Goal: Transaction & Acquisition: Purchase product/service

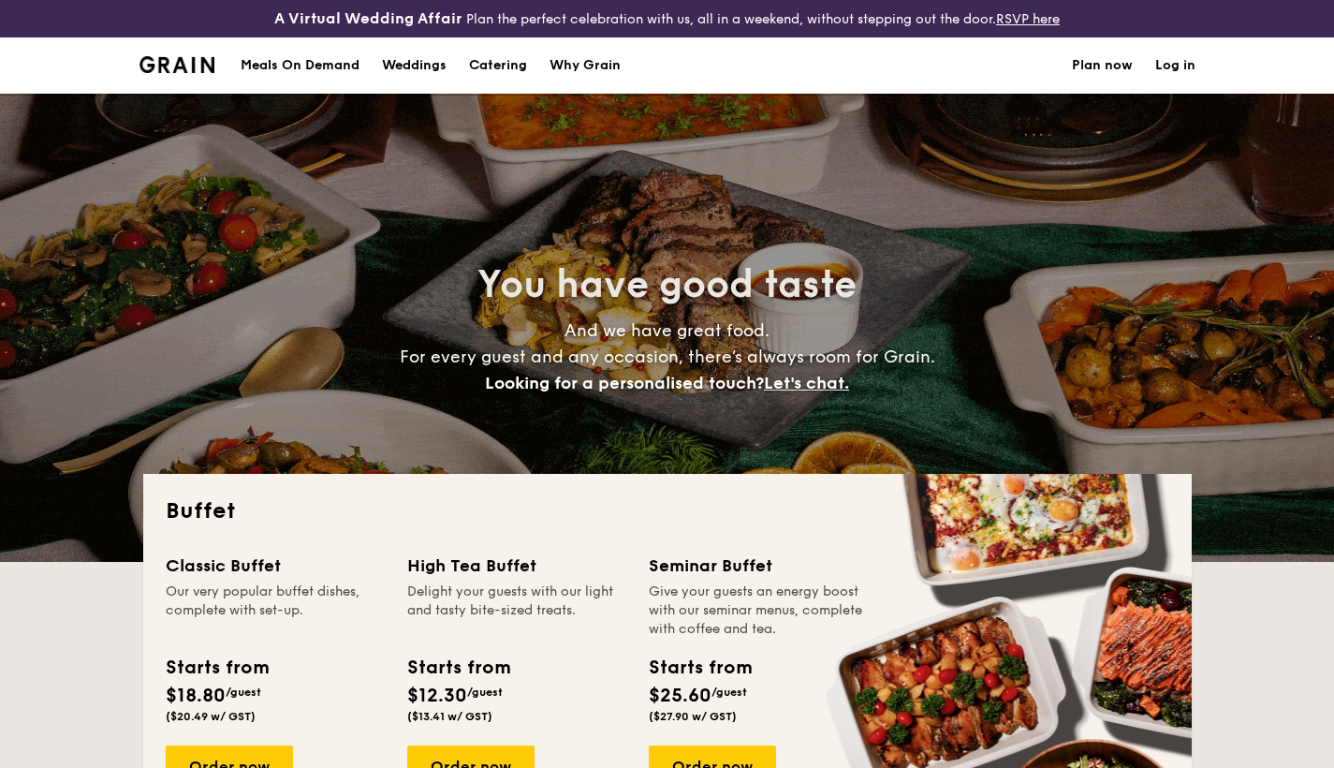
select select
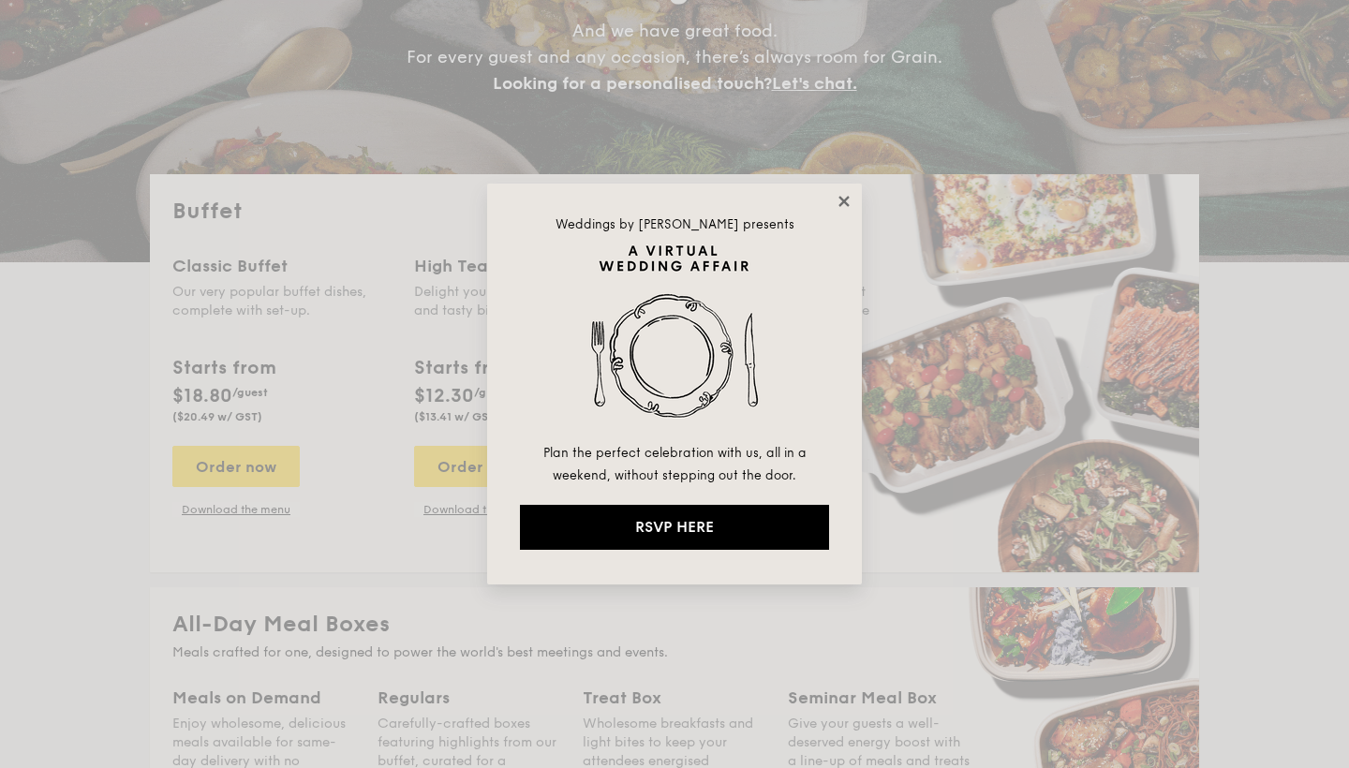
click at [844, 197] on icon at bounding box center [843, 201] width 17 height 17
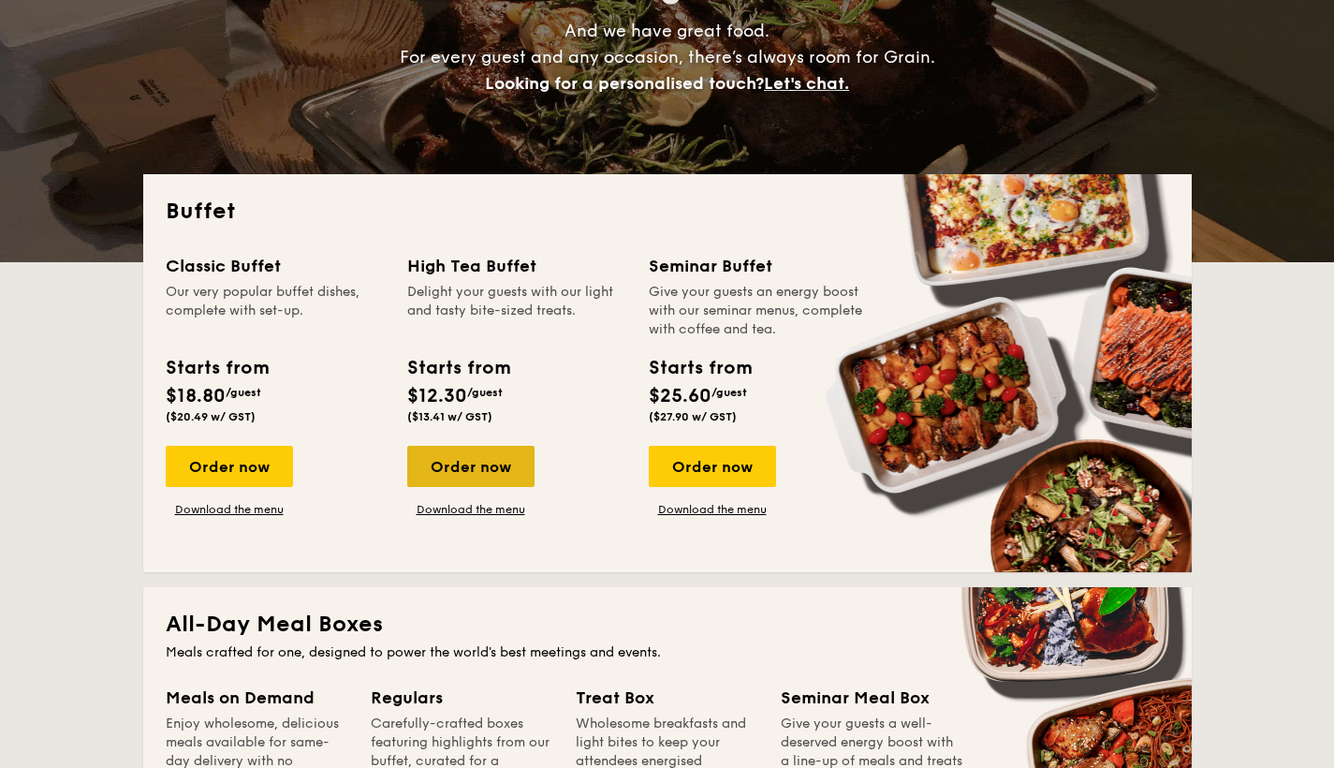
click at [464, 470] on div "Order now" at bounding box center [470, 466] width 127 height 41
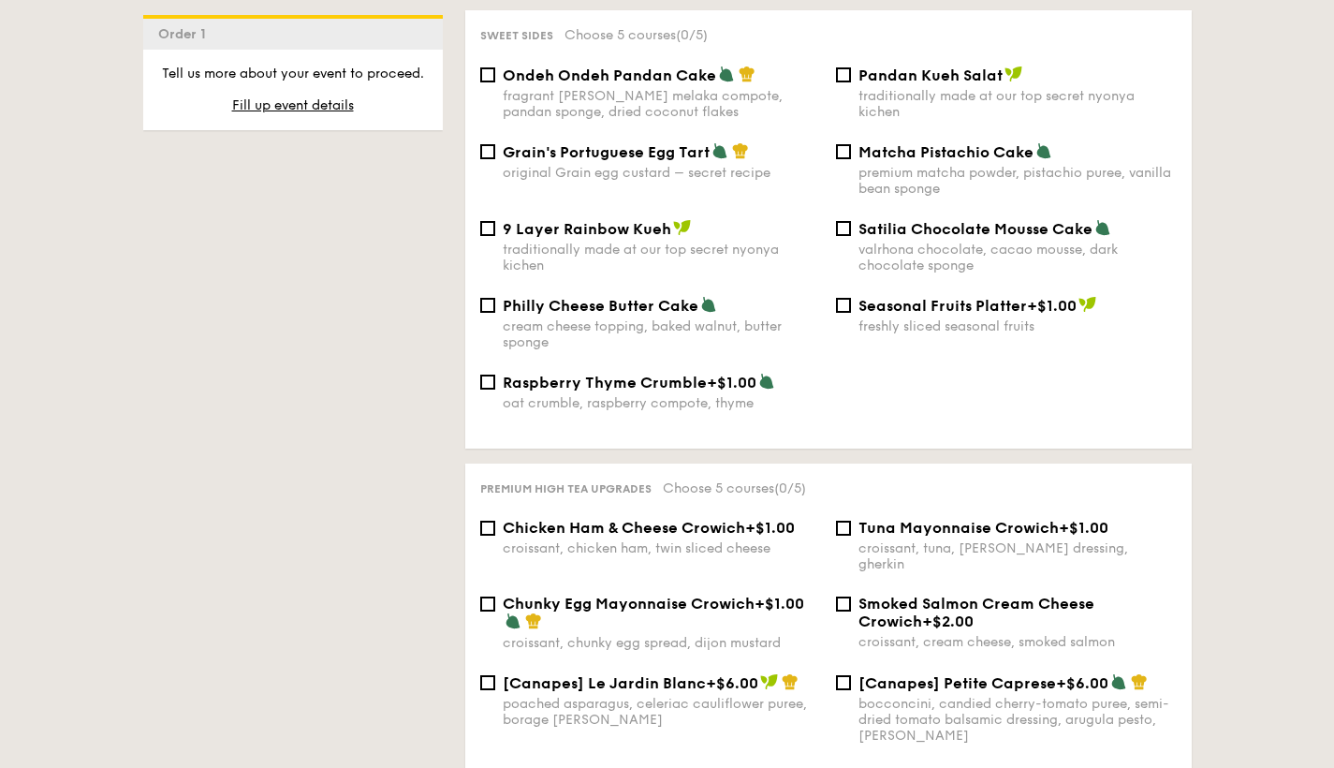
scroll to position [2984, 0]
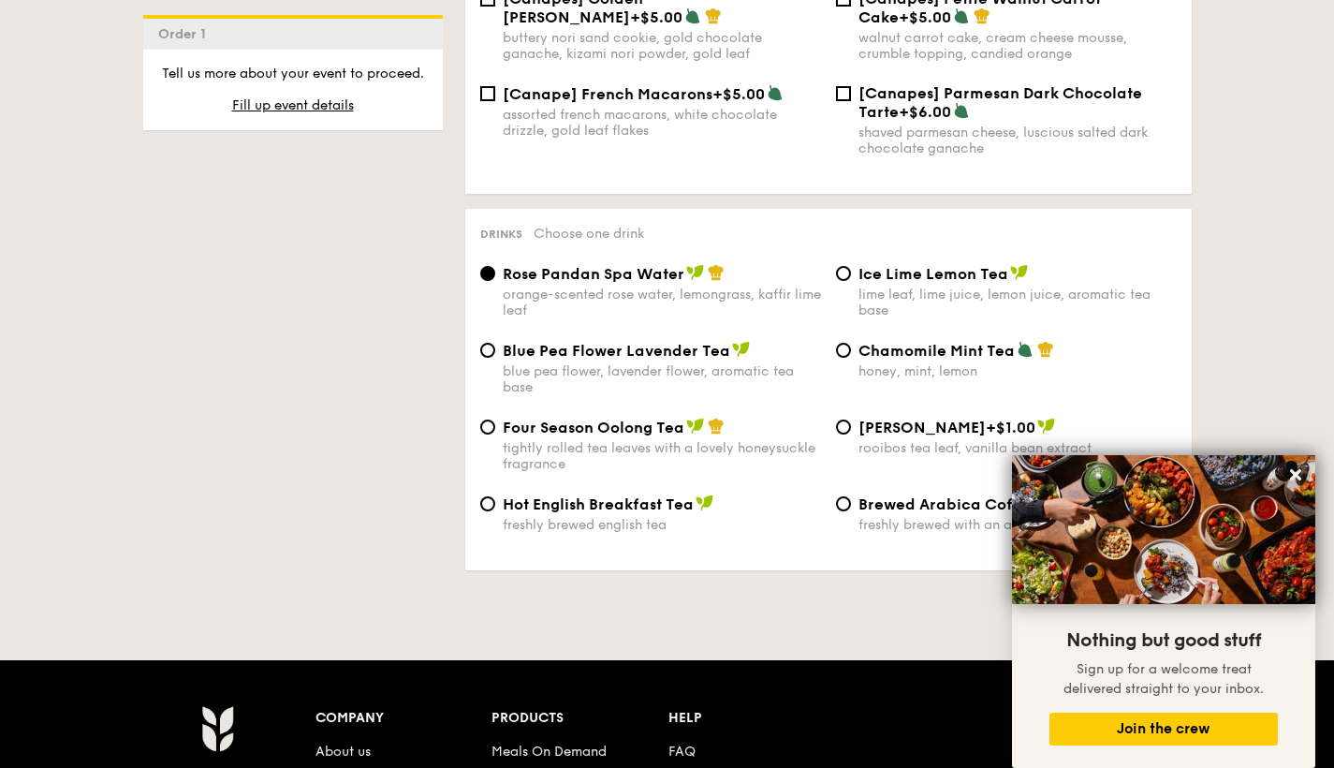
select select
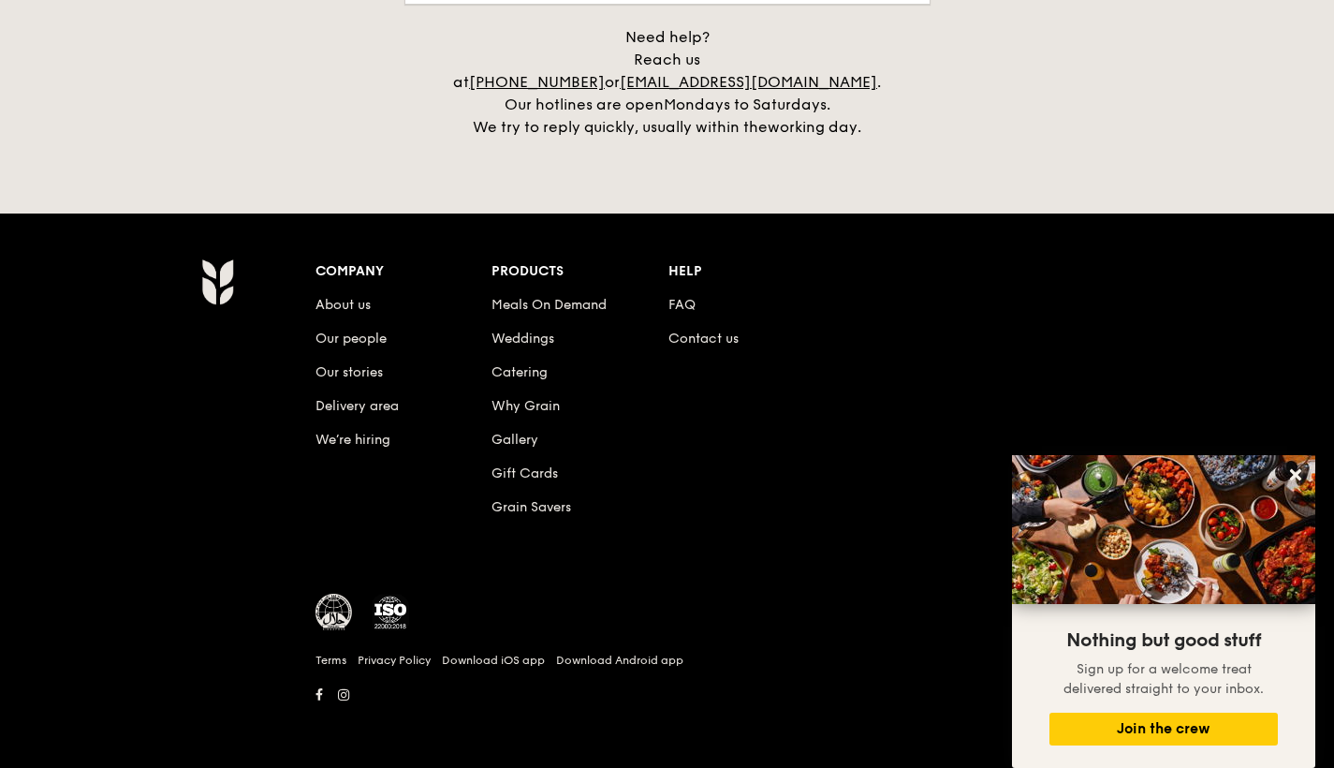
scroll to position [300, 0]
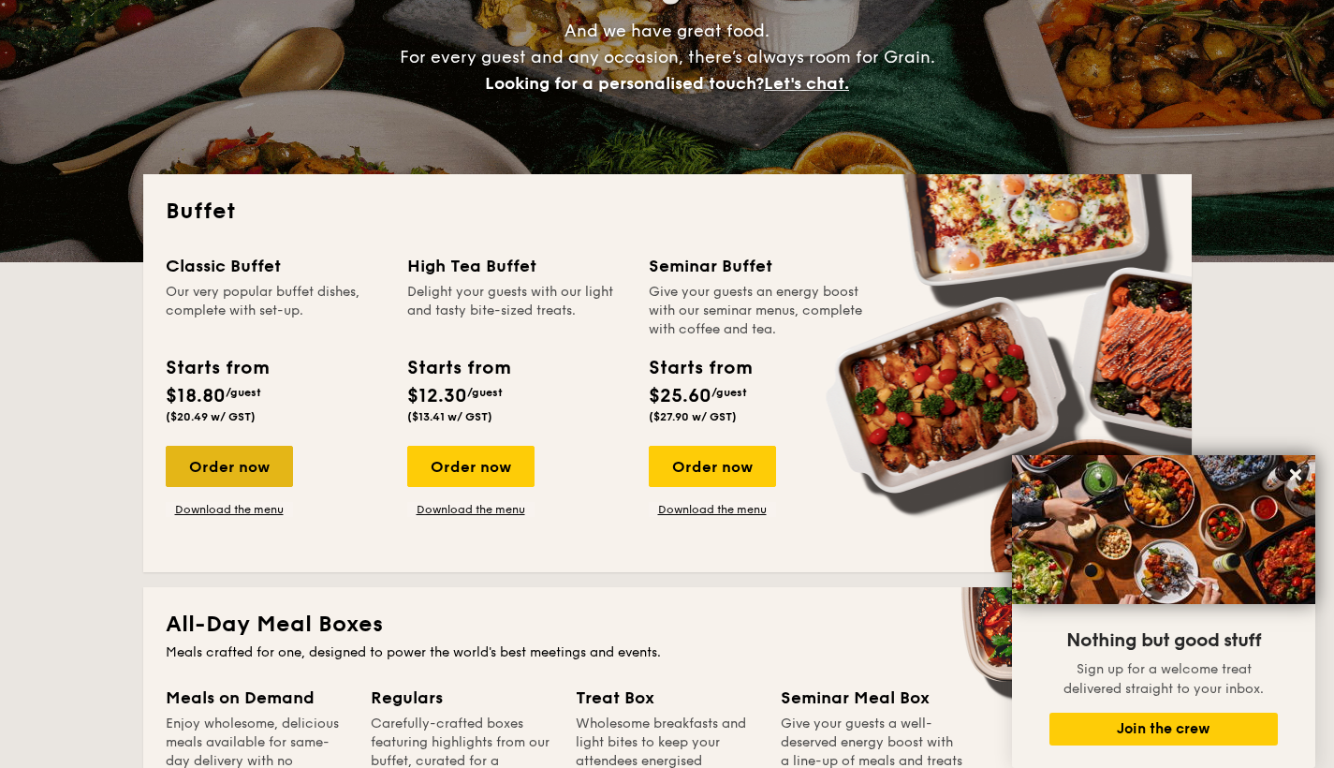
click at [257, 481] on div "Order now" at bounding box center [229, 466] width 127 height 41
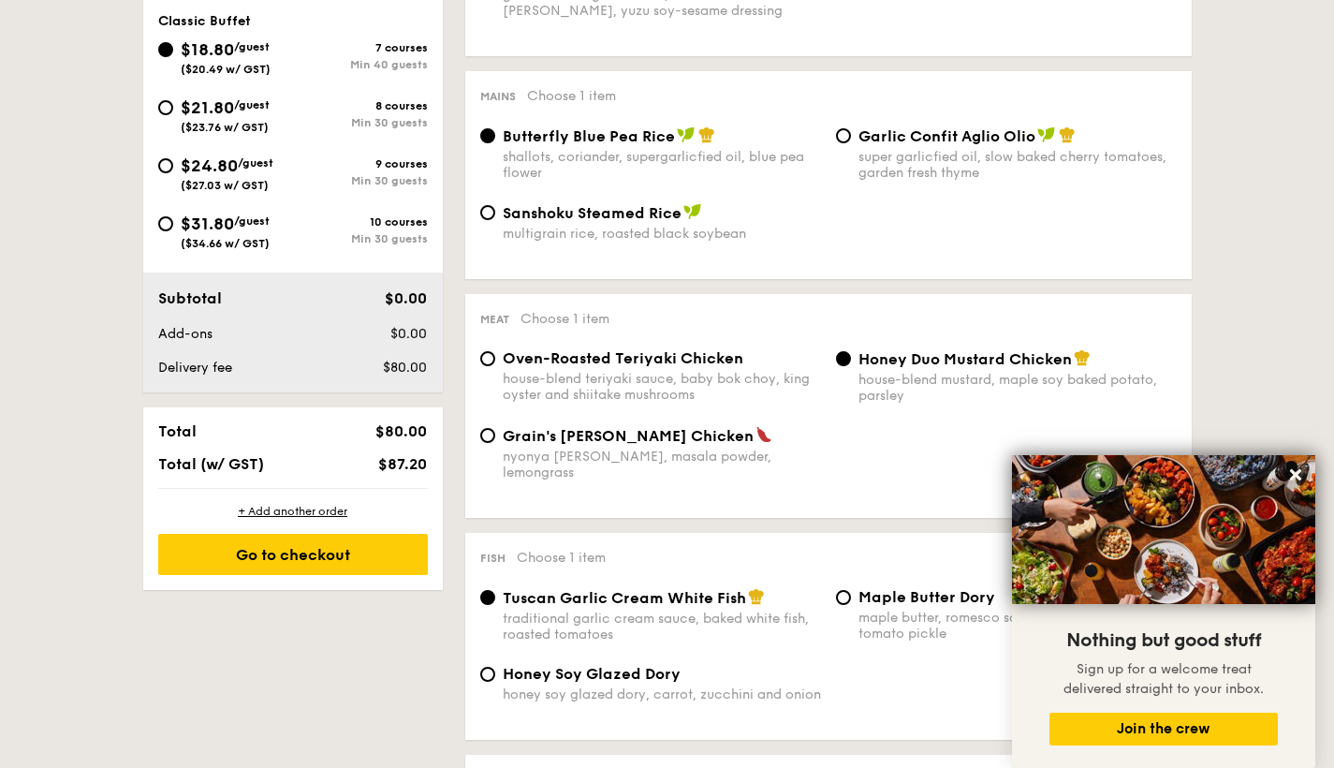
scroll to position [753, 0]
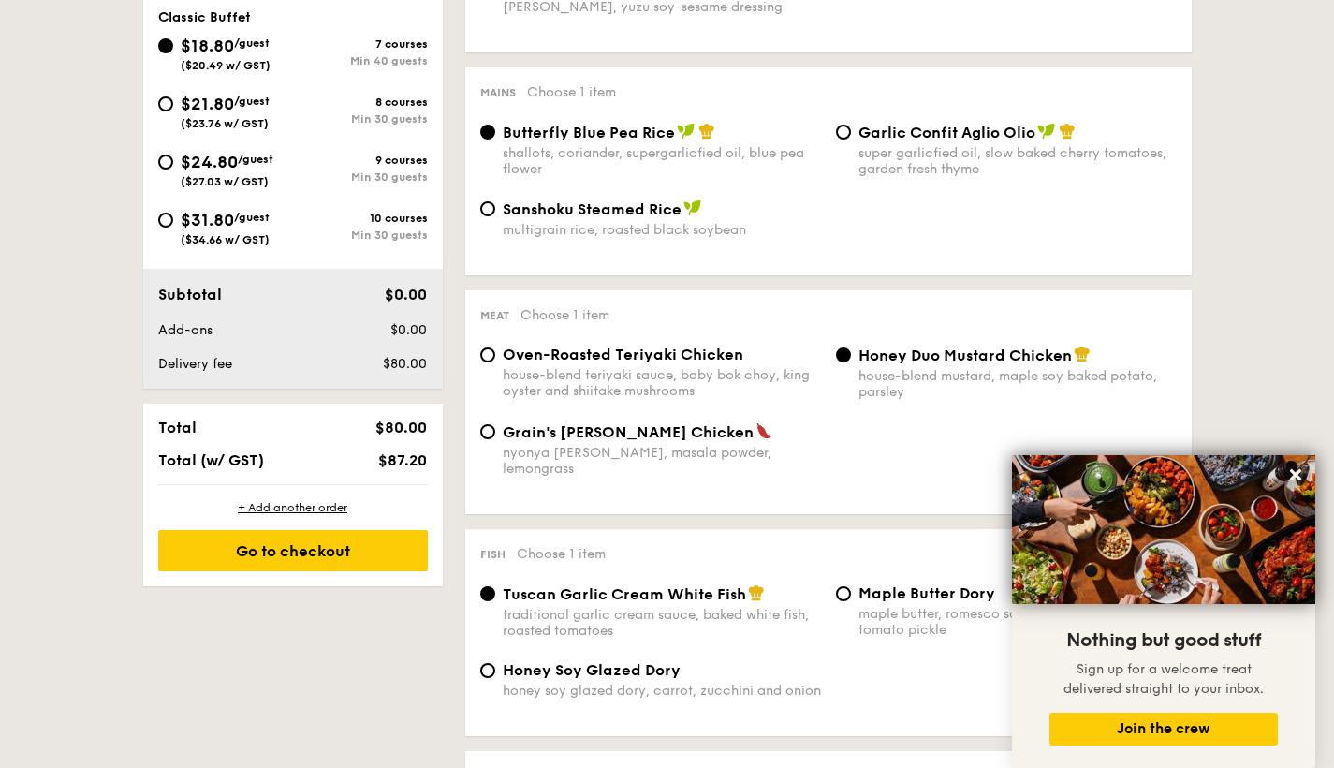
click at [504, 363] on div "Oven-Roasted Teriyaki Chicken house-blend teriyaki sauce, baby bok choy, king o…" at bounding box center [662, 372] width 318 height 53
click at [495, 362] on input "Oven-Roasted Teriyaki Chicken house-blend teriyaki sauce, baby bok choy, king o…" at bounding box center [487, 354] width 15 height 15
radio input "true"
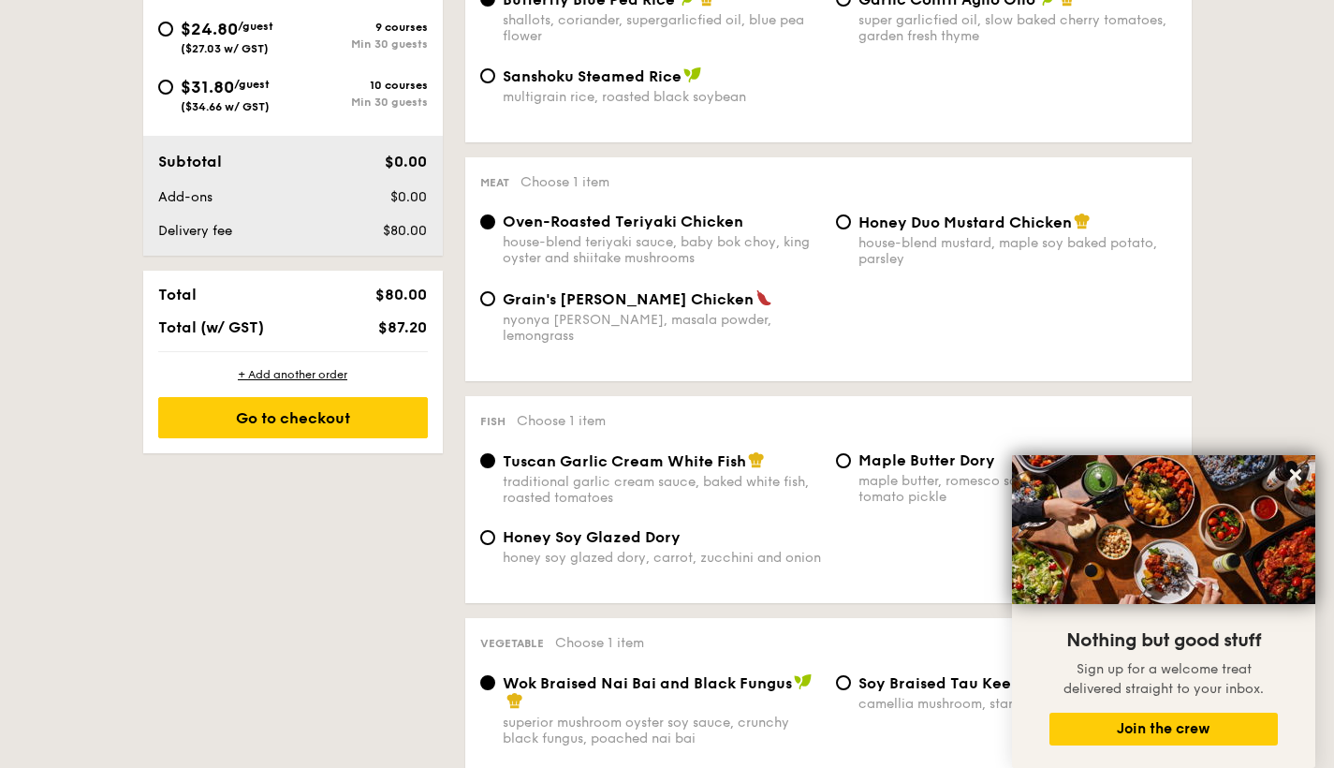
click at [531, 452] on span "Tuscan Garlic Cream White Fish" at bounding box center [624, 461] width 243 height 18
click at [495, 453] on input "Tuscan Garlic Cream White Fish traditional garlic cream sauce, baked white fish…" at bounding box center [487, 460] width 15 height 15
click at [538, 452] on span "Tuscan Garlic Cream White Fish" at bounding box center [624, 461] width 243 height 18
click at [495, 453] on input "Tuscan Garlic Cream White Fish traditional garlic cream sauce, baked white fish…" at bounding box center [487, 460] width 15 height 15
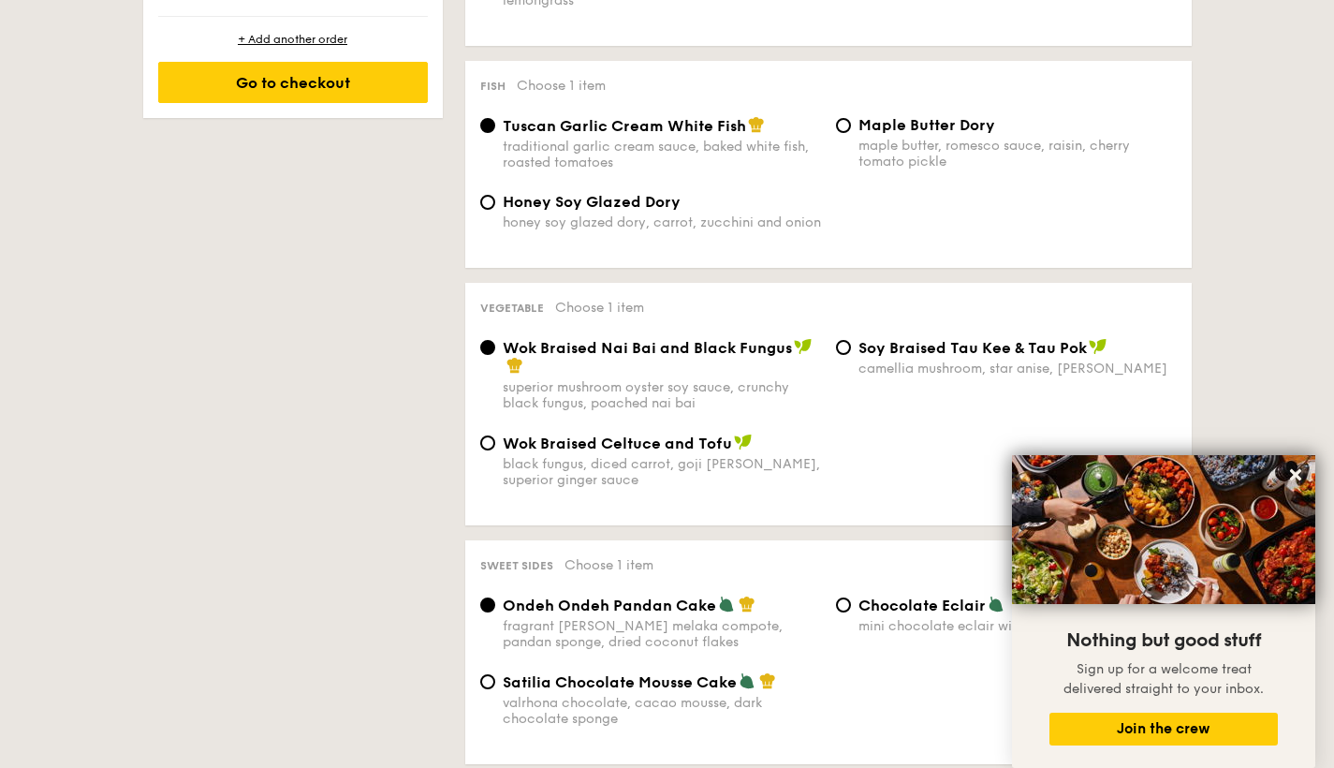
scroll to position [1485, 0]
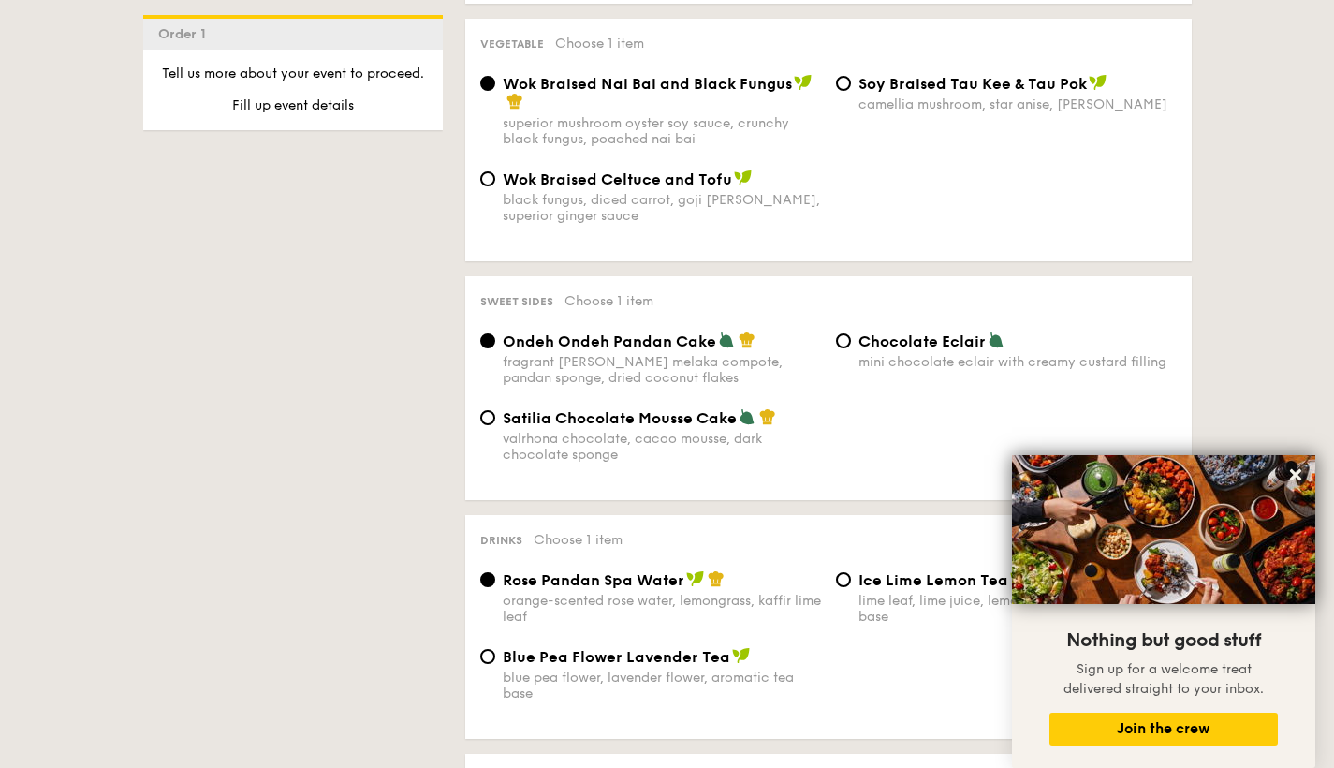
click at [523, 332] on span "Ondeh Ondeh Pandan Cake" at bounding box center [610, 341] width 214 height 18
click at [495, 333] on input "Ondeh Ondeh Pandan Cake fragrant [PERSON_NAME] melaka compote, pandan sponge, d…" at bounding box center [487, 340] width 15 height 15
click at [544, 548] on div "Drinks Choose 1 item Rose Pandan Spa Water orange-scented rose water, lemongras…" at bounding box center [828, 627] width 727 height 224
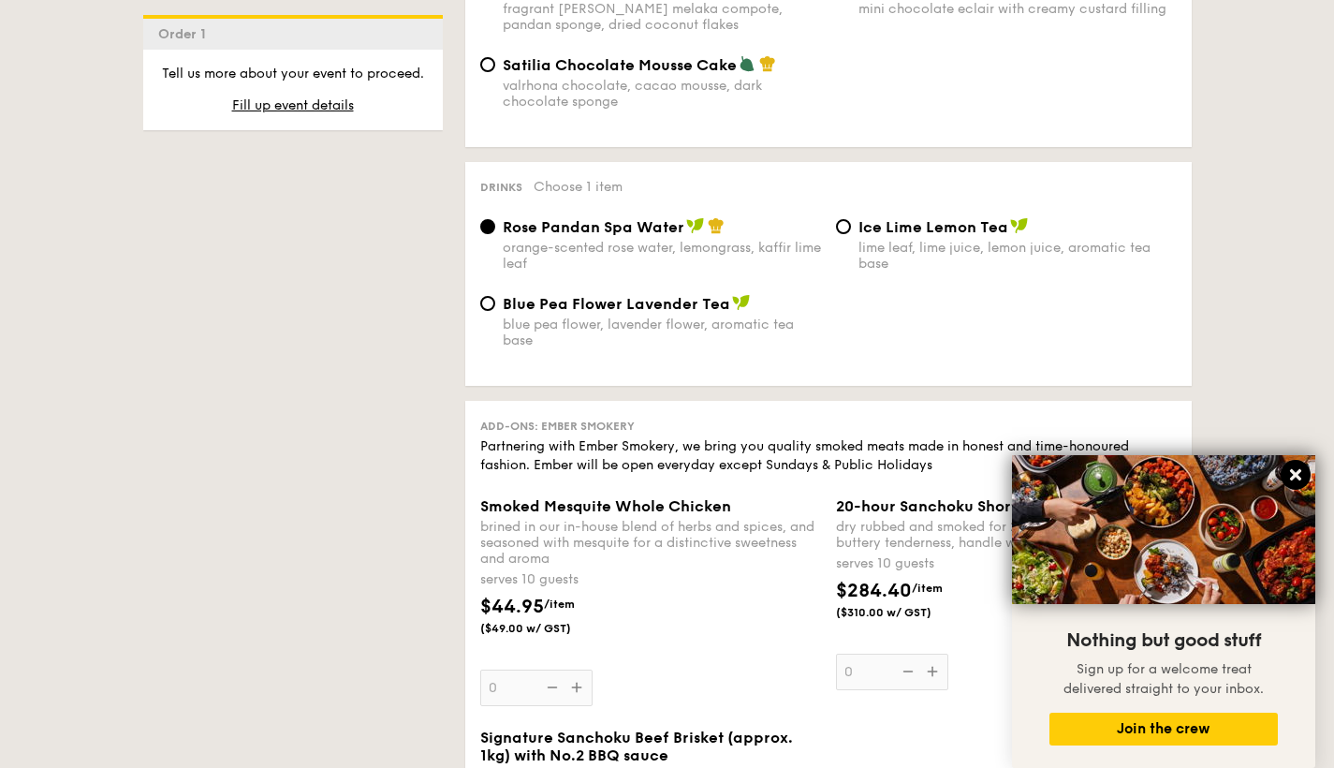
click at [1307, 479] on button at bounding box center [1296, 475] width 30 height 30
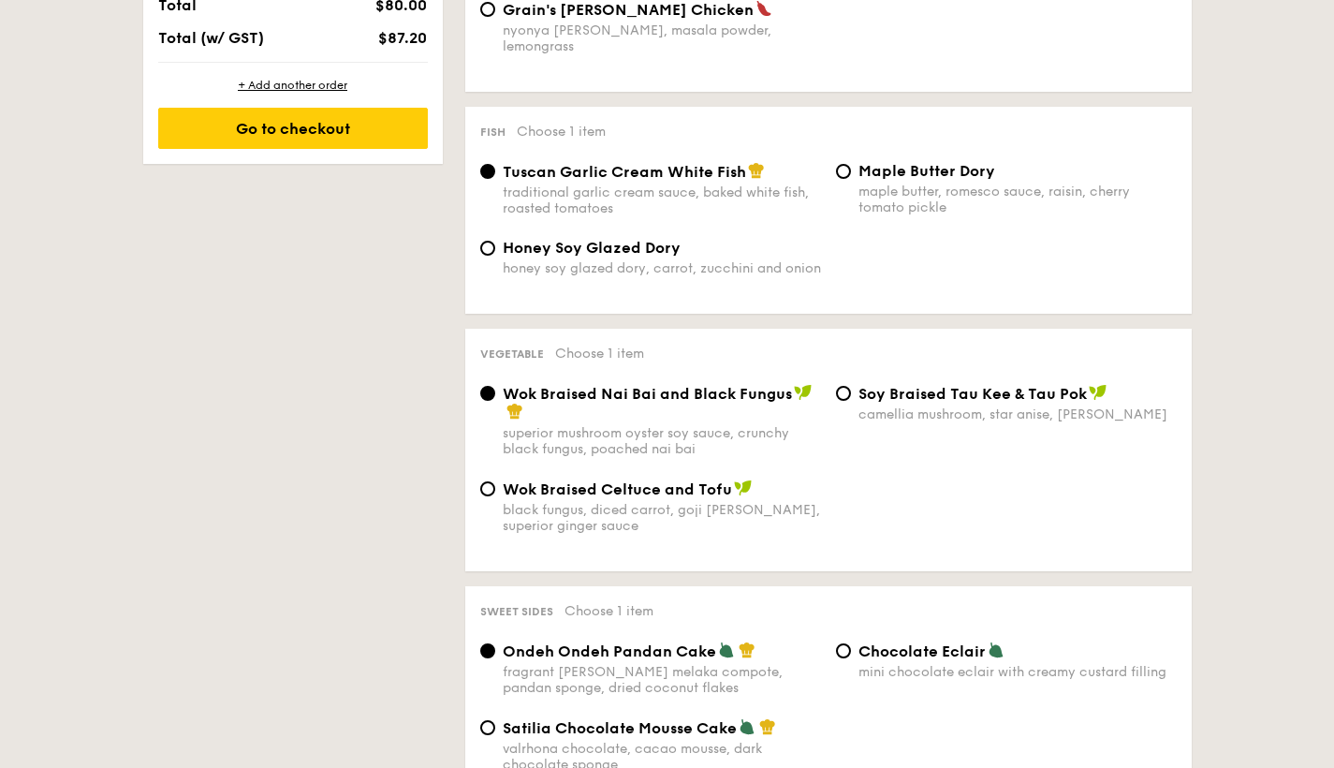
scroll to position [523, 0]
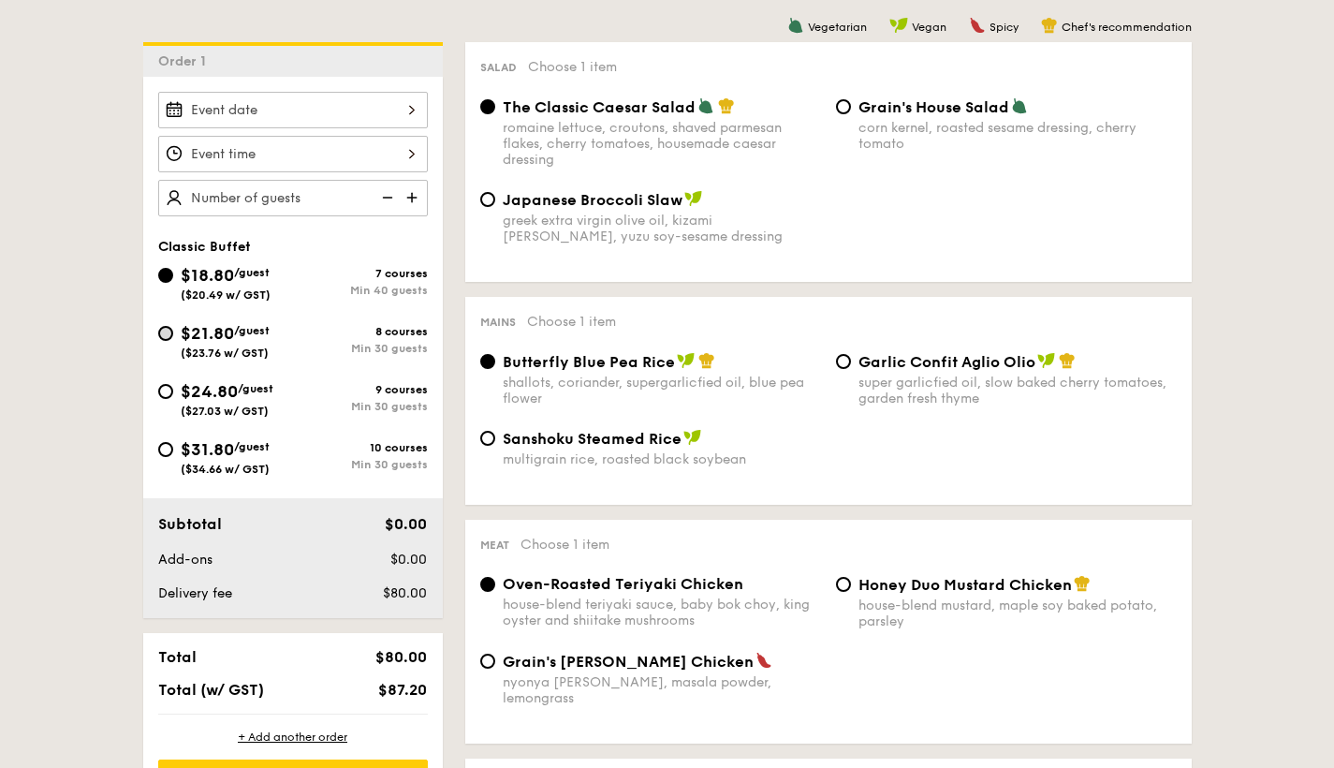
click at [166, 329] on input "$21.80 /guest ($23.76 w/ GST) 8 courses Min 30 guests" at bounding box center [165, 333] width 15 height 15
radio input "true"
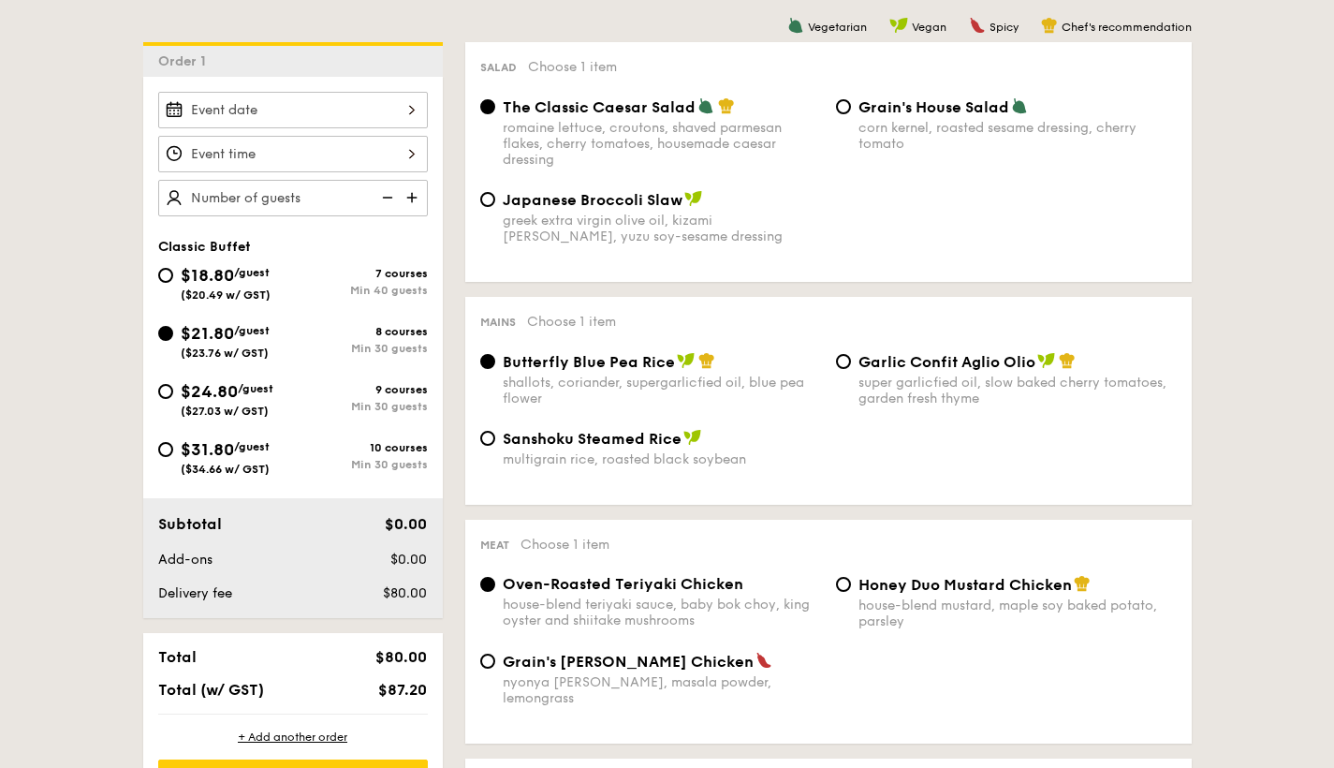
radio input "true"
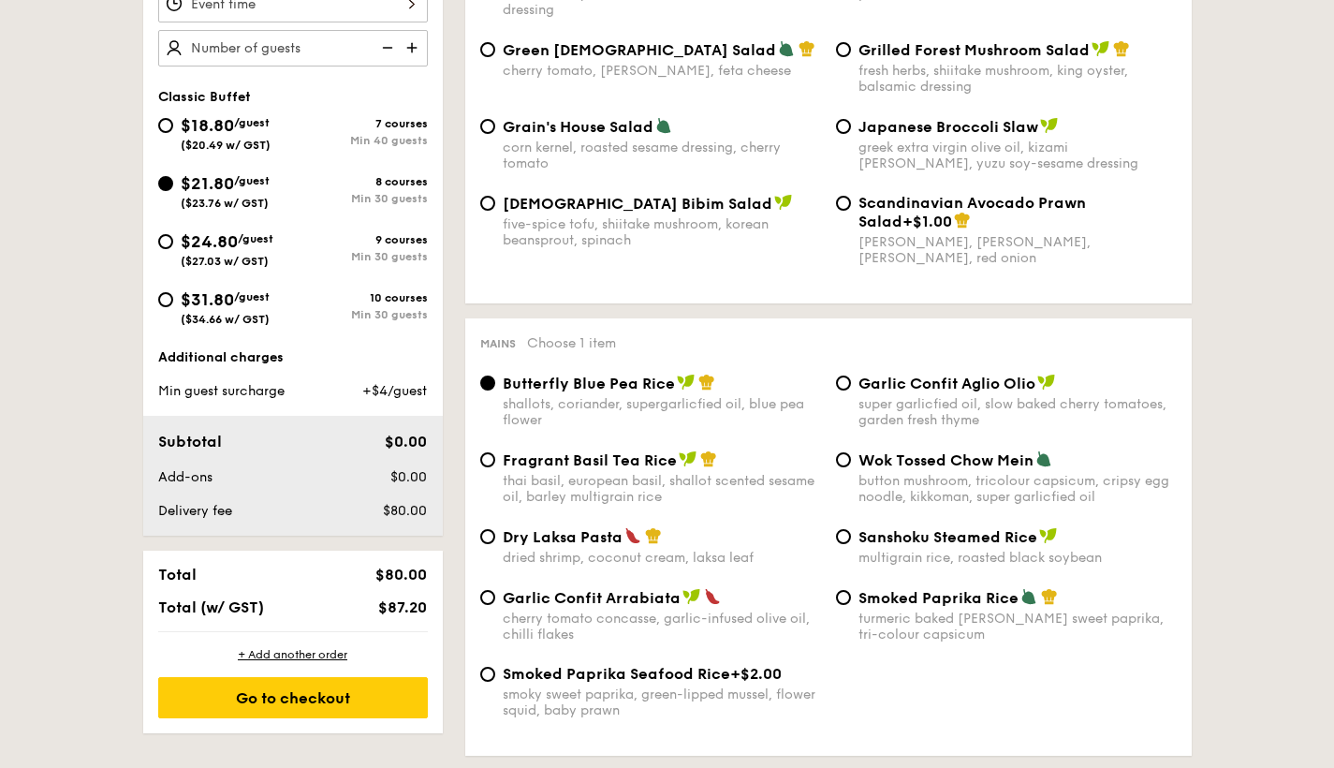
scroll to position [289, 0]
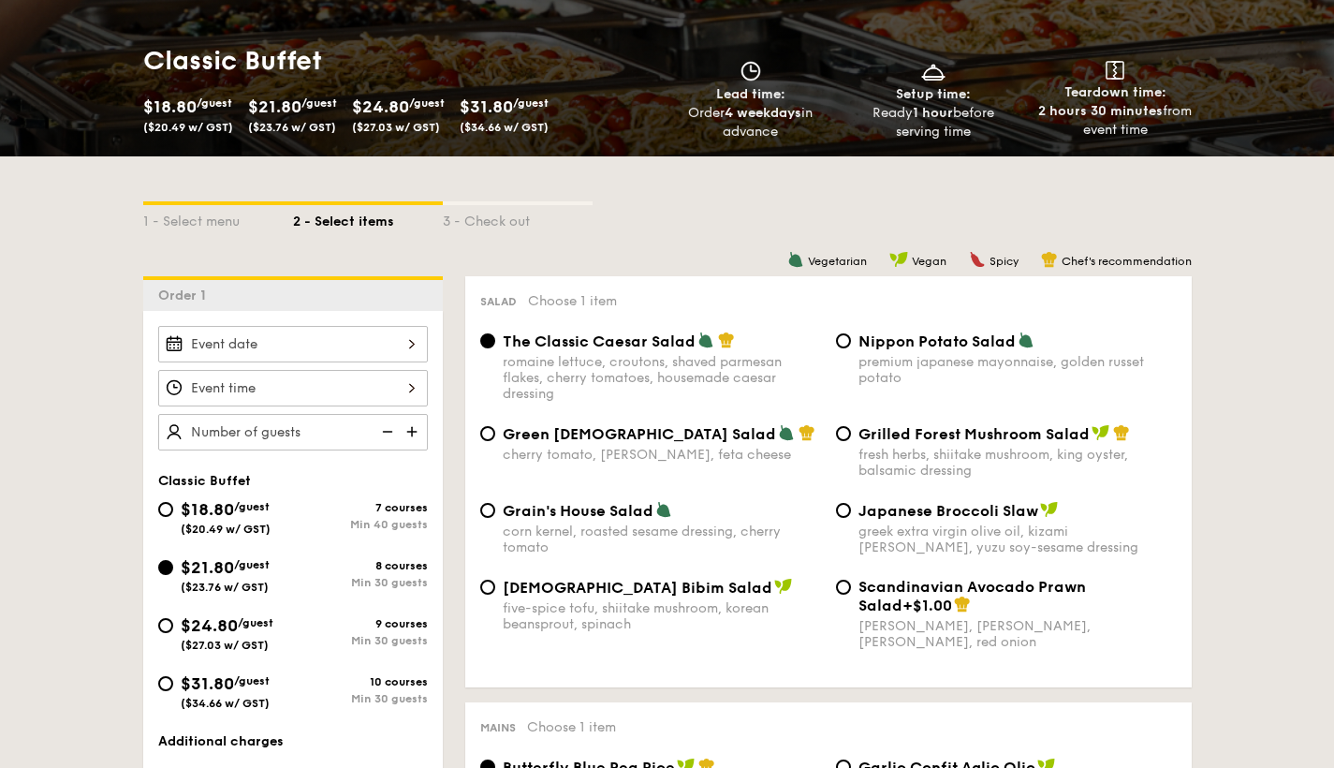
click at [426, 439] on img at bounding box center [414, 432] width 28 height 36
click at [418, 434] on img at bounding box center [414, 432] width 28 height 36
click at [418, 435] on img at bounding box center [414, 432] width 28 height 36
click at [382, 440] on img at bounding box center [386, 432] width 28 height 36
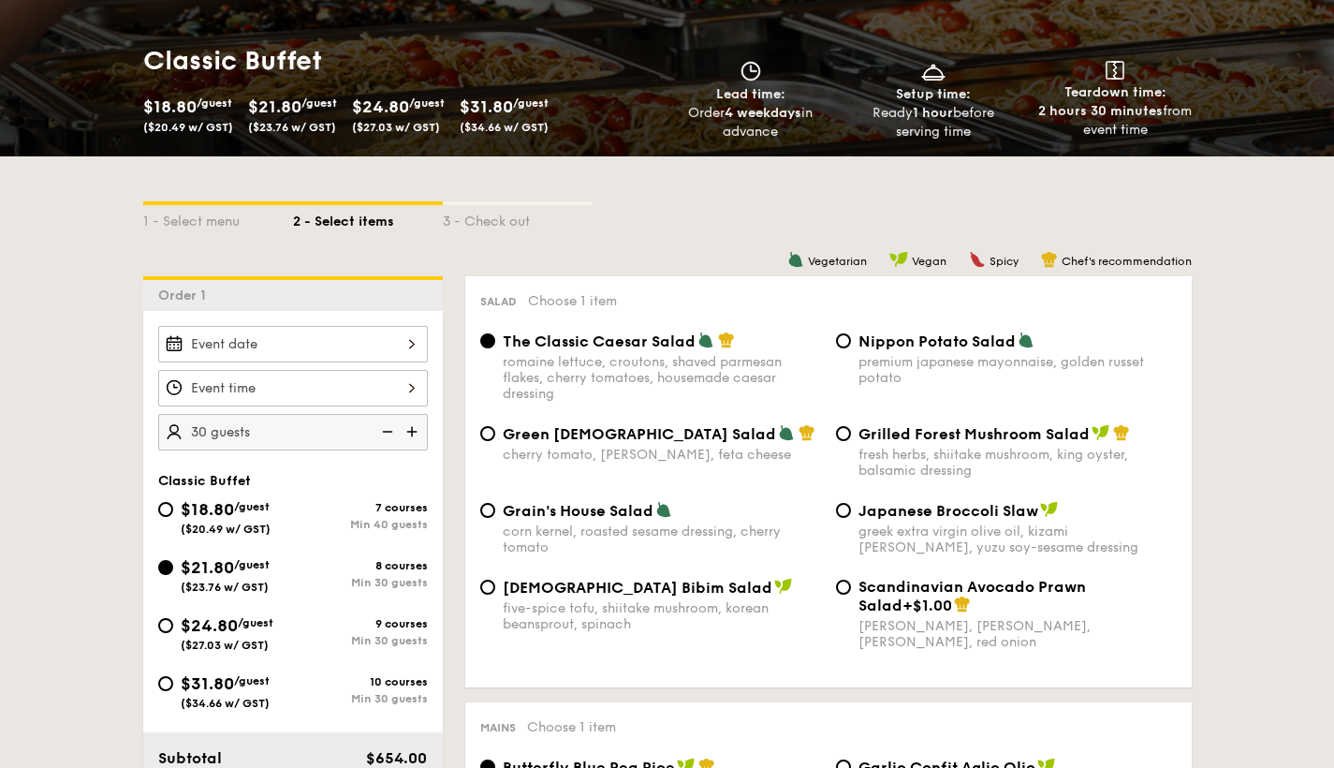
click at [387, 436] on img at bounding box center [386, 432] width 28 height 36
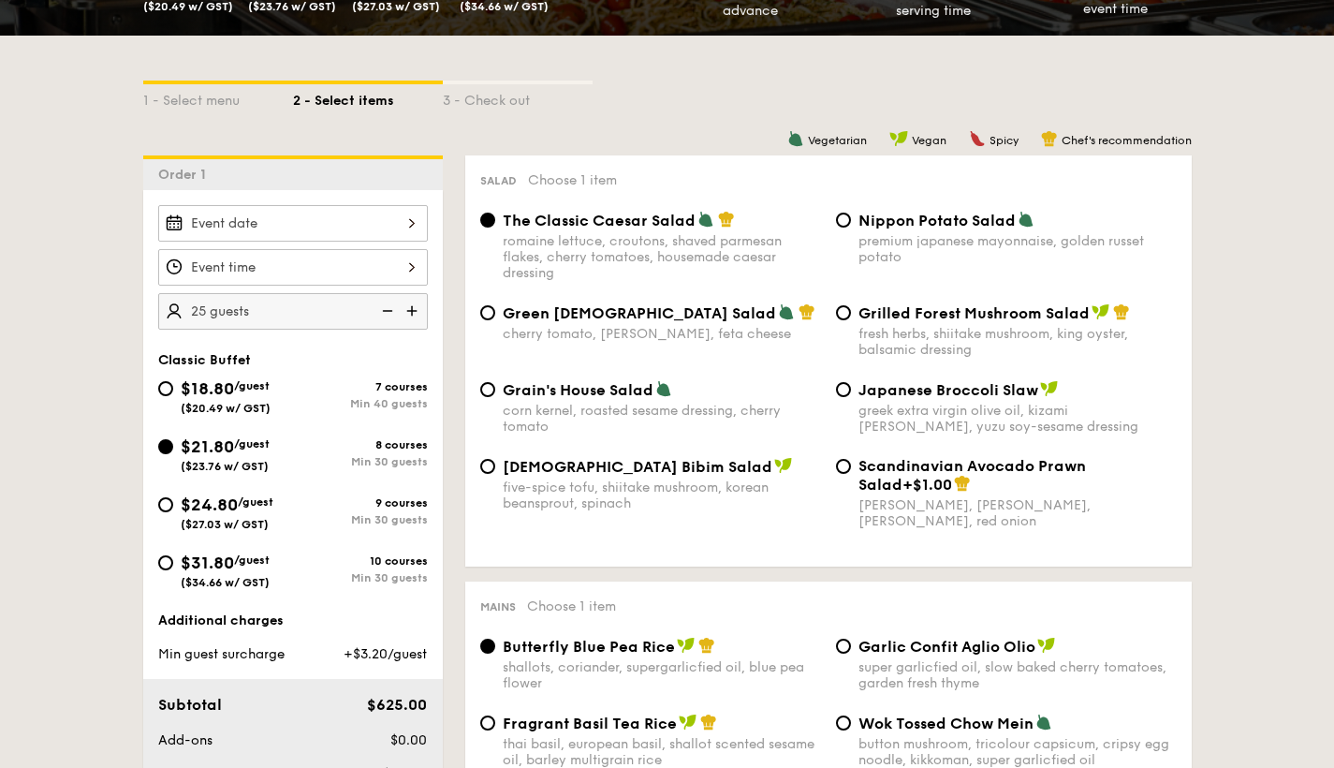
click at [407, 314] on img at bounding box center [414, 311] width 28 height 36
type input "30 guests"
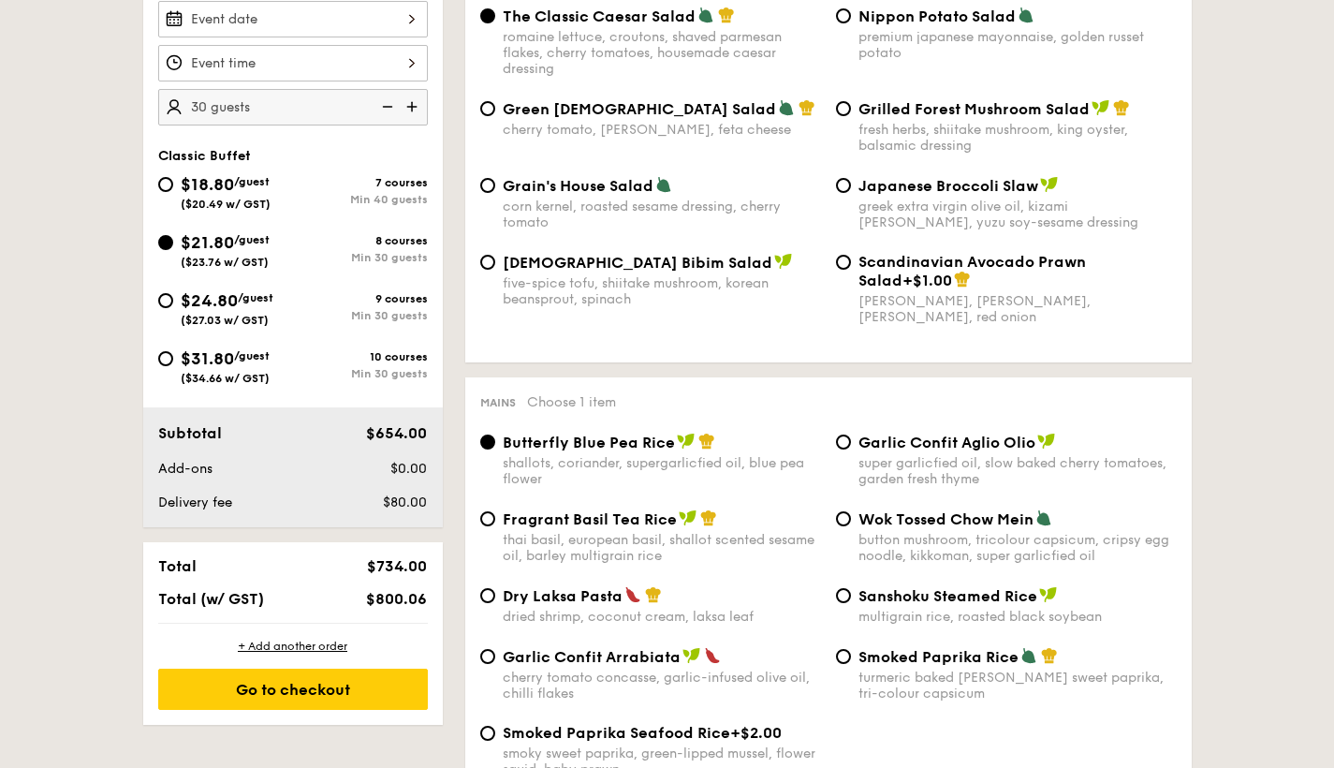
scroll to position [0, 0]
